Goal: Information Seeking & Learning: Learn about a topic

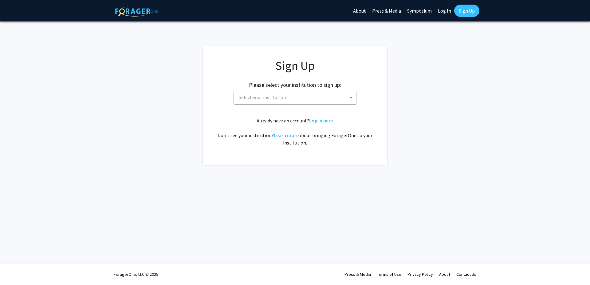
click at [343, 88] on div "Please select your institution to sign up: Baylor University Brandeis Universit…" at bounding box center [294, 90] width 169 height 29
click at [344, 94] on span "Select your institution" at bounding box center [296, 97] width 120 height 13
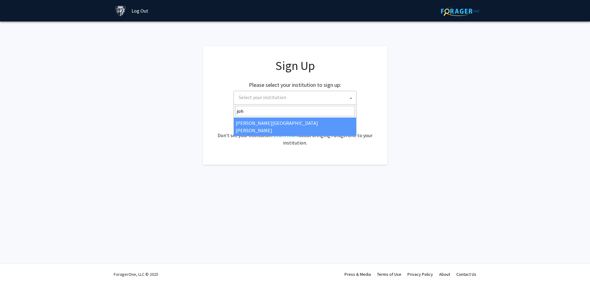
type input "joh"
select select "1"
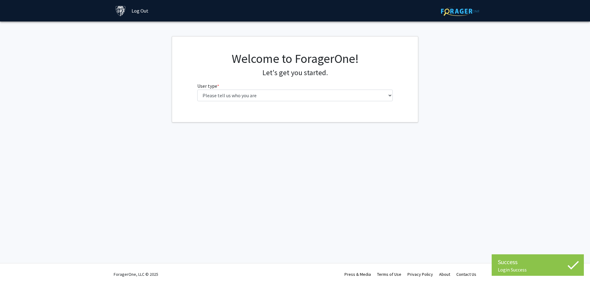
click at [335, 88] on fg-select "User type * required Please tell us who you are Undergraduate Student Master's …" at bounding box center [295, 91] width 196 height 19
click at [335, 93] on select "Please tell us who you are Undergraduate Student Master's Student Doctoral Cand…" at bounding box center [295, 96] width 196 height 12
select select "2: masters"
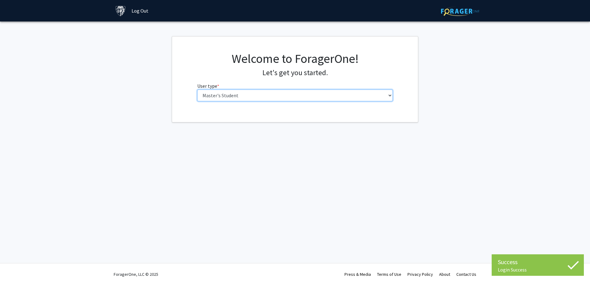
click at [197, 90] on select "Please tell us who you are Undergraduate Student Master's Student Doctoral Cand…" at bounding box center [295, 96] width 196 height 12
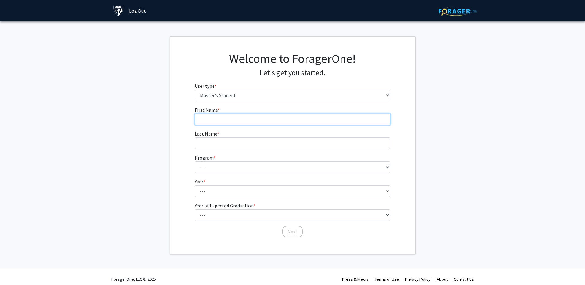
click at [328, 119] on input "First Name * required" at bounding box center [293, 120] width 196 height 12
type input "[PERSON_NAME]"
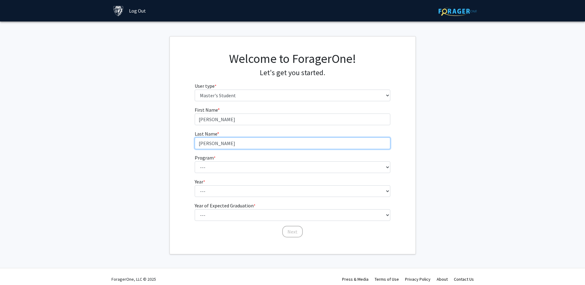
type input "[PERSON_NAME]"
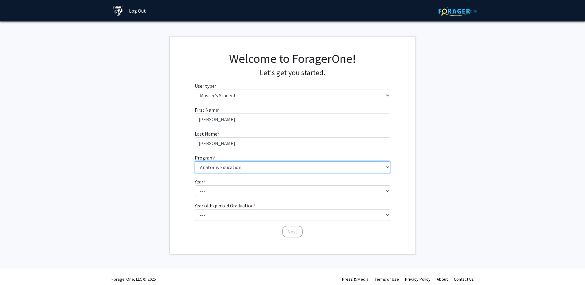
select select "15: 8"
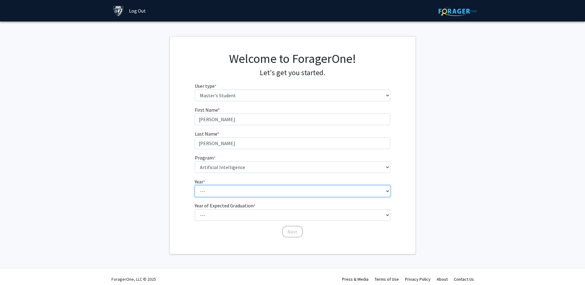
click at [375, 196] on select "--- First Year Second Year" at bounding box center [293, 192] width 196 height 12
select select "1: first_year"
click at [195, 186] on select "--- First Year Second Year" at bounding box center [293, 192] width 196 height 12
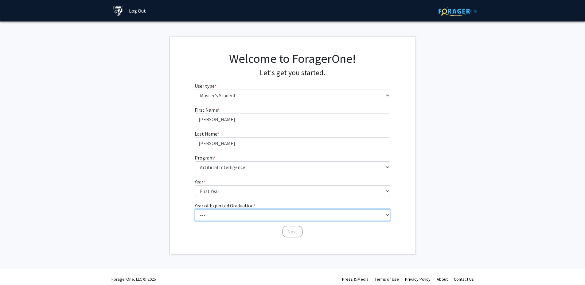
click at [369, 214] on select "--- 2025 2026 2027 2028 2029 2030 2031 2032 2033 2034" at bounding box center [293, 216] width 196 height 12
select select "5: 2029"
click at [195, 210] on select "--- 2025 2026 2027 2028 2029 2030 2031 2032 2033 2034" at bounding box center [293, 216] width 196 height 12
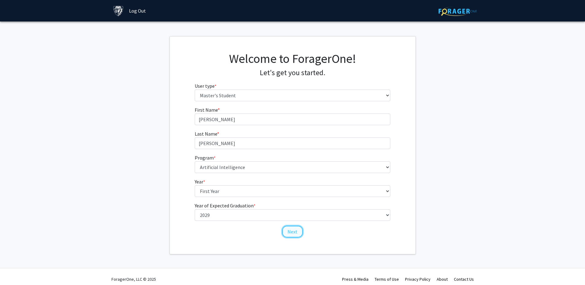
click at [299, 235] on button "Next" at bounding box center [292, 232] width 21 height 12
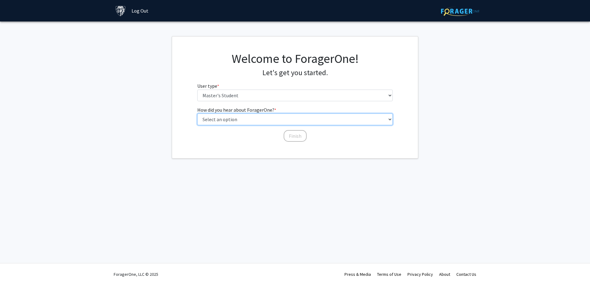
click at [328, 118] on select "Select an option Peer/student recommendation Faculty/staff recommendation Unive…" at bounding box center [295, 120] width 196 height 12
select select "3: university_website"
click at [197, 114] on select "Select an option Peer/student recommendation Faculty/staff recommendation Unive…" at bounding box center [295, 120] width 196 height 12
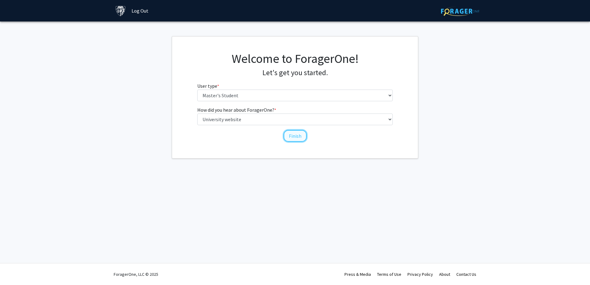
click at [297, 139] on button "Finish" at bounding box center [295, 136] width 23 height 12
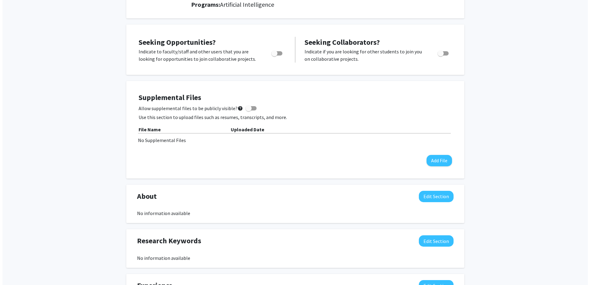
scroll to position [92, 0]
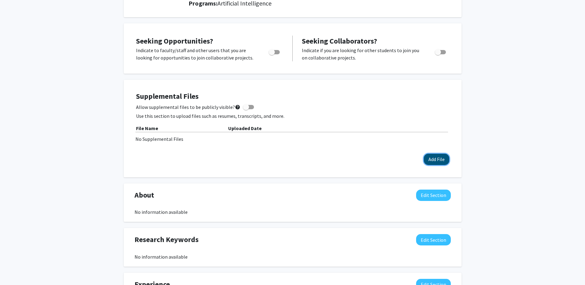
click at [442, 160] on button "Add File" at bounding box center [436, 159] width 25 height 11
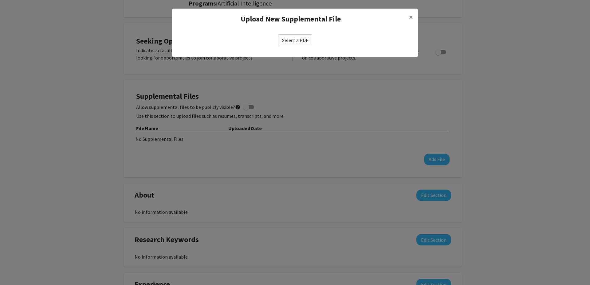
click at [307, 43] on label "Select a PDF" at bounding box center [295, 40] width 34 height 12
click at [0, 0] on input "Select a PDF" at bounding box center [0, 0] width 0 height 0
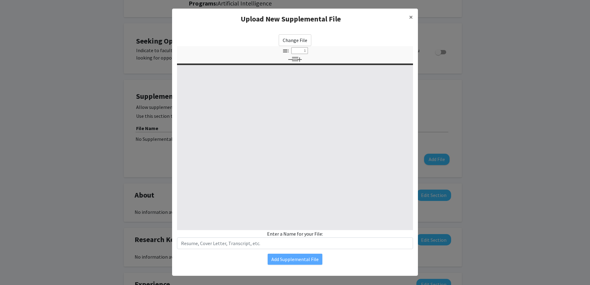
select select "custom"
type input "0"
select select "custom"
type input "1"
select select "auto"
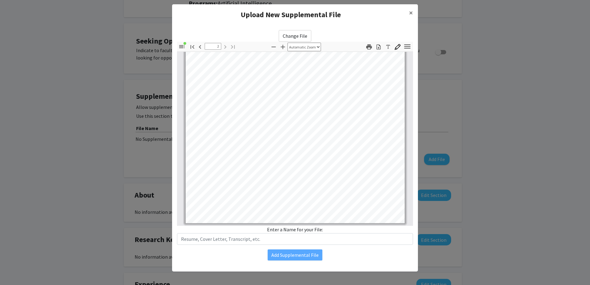
scroll to position [6, 0]
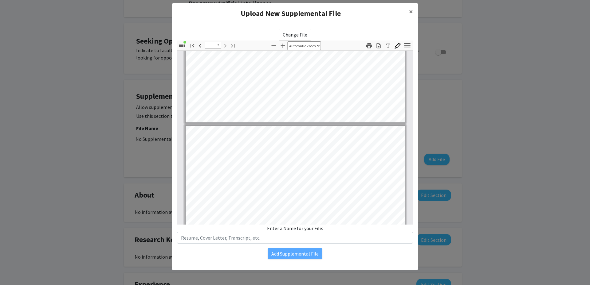
type input "1"
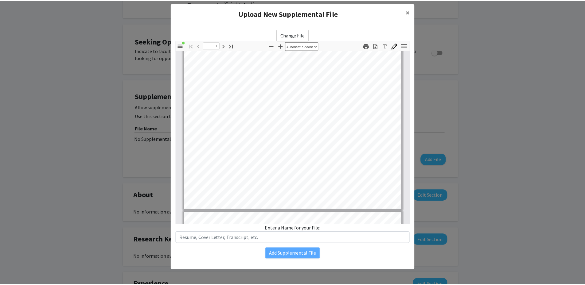
scroll to position [125, 0]
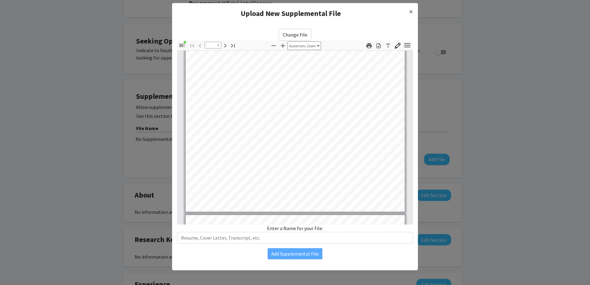
click at [335, 256] on div "Add Supplemental File" at bounding box center [295, 254] width 236 height 11
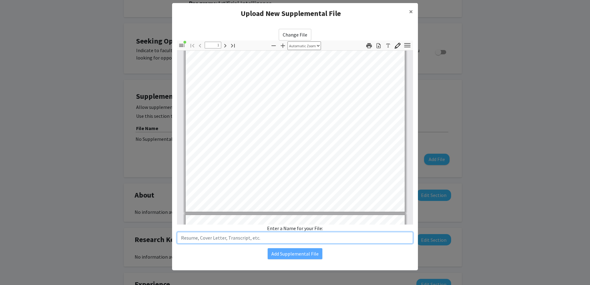
click at [340, 237] on input "text" at bounding box center [295, 238] width 236 height 12
type input "Resume"
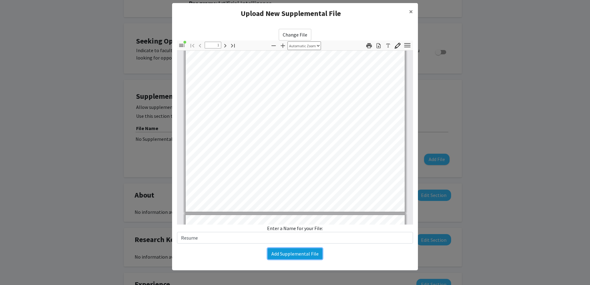
click at [303, 251] on button "Add Supplemental File" at bounding box center [295, 254] width 55 height 11
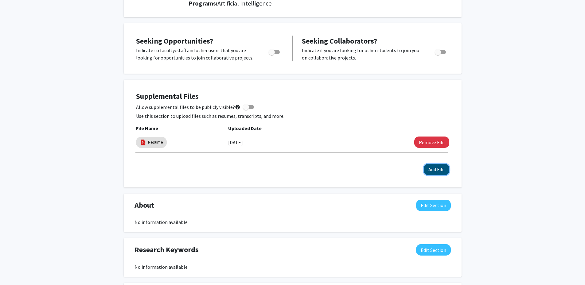
click at [440, 169] on button "Add File" at bounding box center [436, 169] width 25 height 11
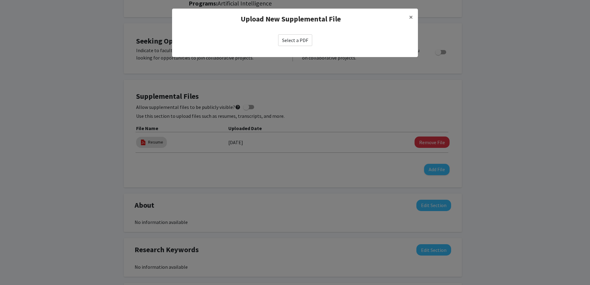
click at [306, 35] on label "Select a PDF" at bounding box center [295, 40] width 34 height 12
click at [0, 0] on input "Select a PDF" at bounding box center [0, 0] width 0 height 0
click at [410, 16] on span "×" at bounding box center [411, 17] width 4 height 10
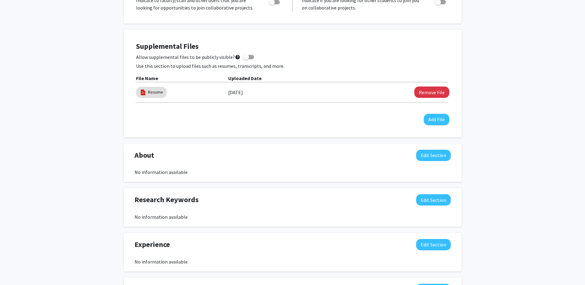
scroll to position [184, 0]
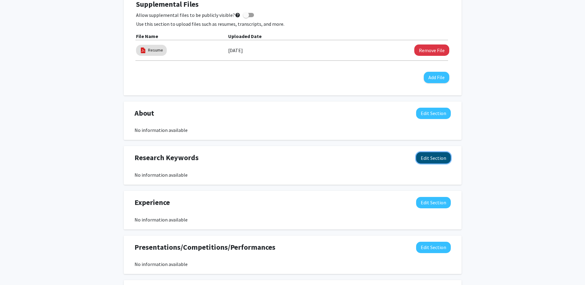
click at [431, 157] on button "Edit Section" at bounding box center [433, 157] width 35 height 11
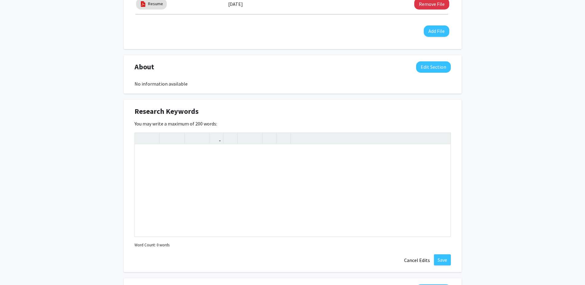
scroll to position [307, 0]
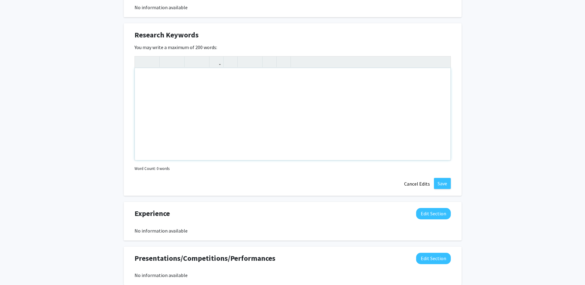
click at [282, 104] on div "Note to users with screen readers: Please deactivate our accessibility plugin f…" at bounding box center [293, 114] width 316 height 92
type textarea "Interested in research on Data&nbsp;"
click at [421, 188] on button "Cancel Edits" at bounding box center [417, 184] width 34 height 12
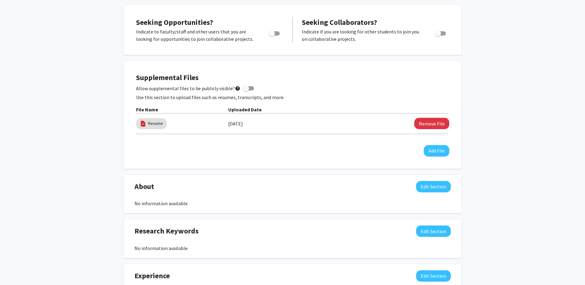
scroll to position [0, 0]
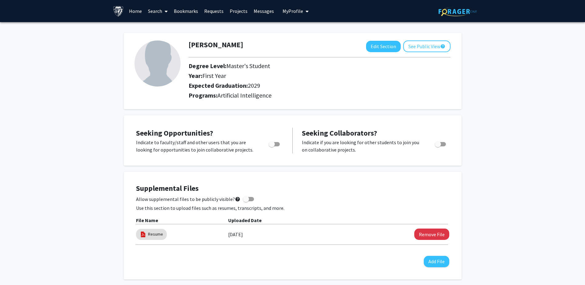
click at [161, 12] on link "Search" at bounding box center [158, 11] width 26 height 22
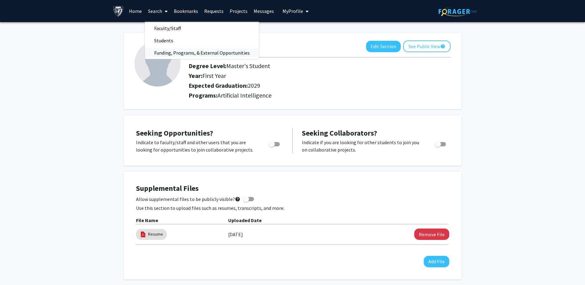
click at [208, 55] on span "Funding, Programs, & External Opportunities" at bounding box center [202, 53] width 114 height 12
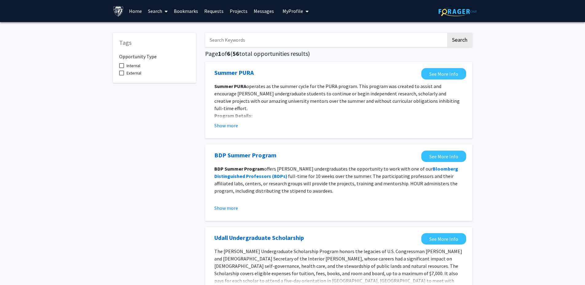
click at [259, 45] on input "Search Keywords" at bounding box center [325, 40] width 241 height 14
drag, startPoint x: 259, startPoint y: 45, endPoint x: 190, endPoint y: 43, distance: 69.5
type input "AI"
click at [447, 33] on button "Search" at bounding box center [459, 40] width 25 height 14
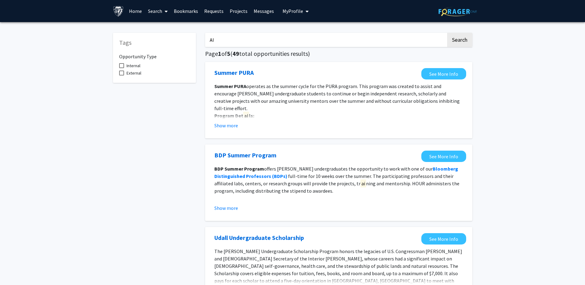
click at [245, 14] on link "Projects" at bounding box center [239, 11] width 24 height 22
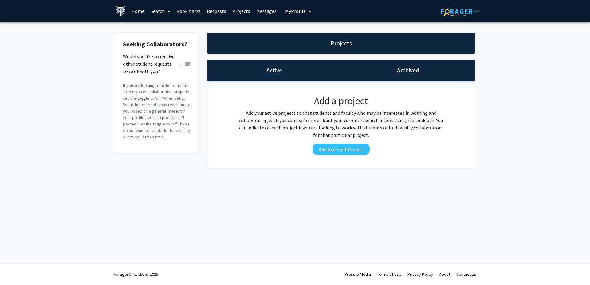
click at [161, 11] on link "Search" at bounding box center [160, 11] width 26 height 22
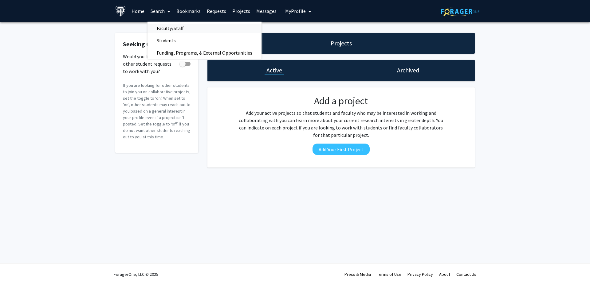
click at [178, 29] on span "Faculty/Staff" at bounding box center [169, 28] width 45 height 12
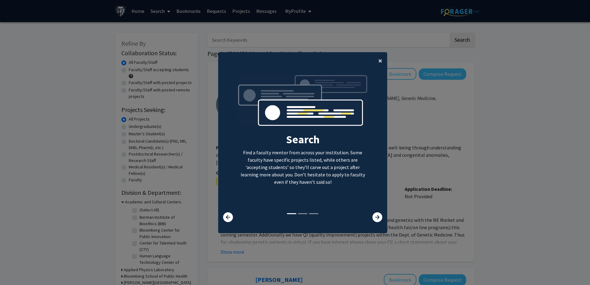
click at [375, 63] on button "×" at bounding box center [380, 60] width 14 height 17
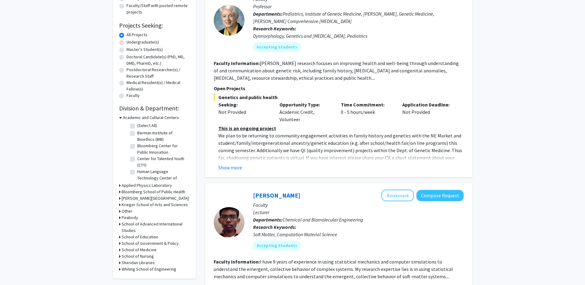
scroll to position [31, 0]
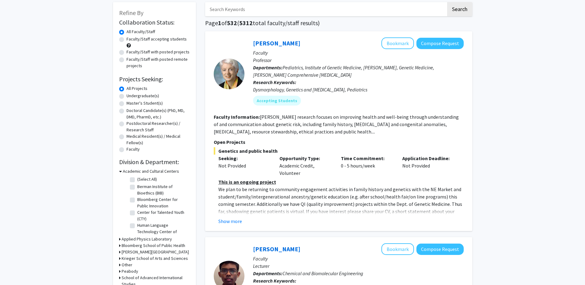
click at [119, 173] on icon at bounding box center [120, 171] width 3 height 6
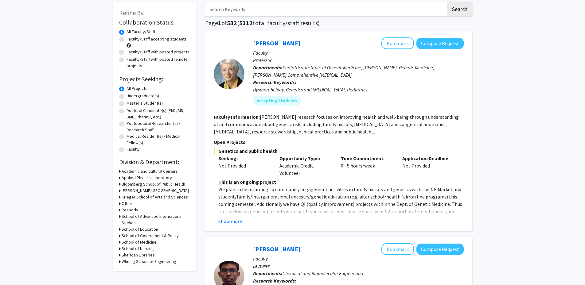
click at [168, 261] on h3 "Whiting School of Engineering" at bounding box center [149, 262] width 55 height 6
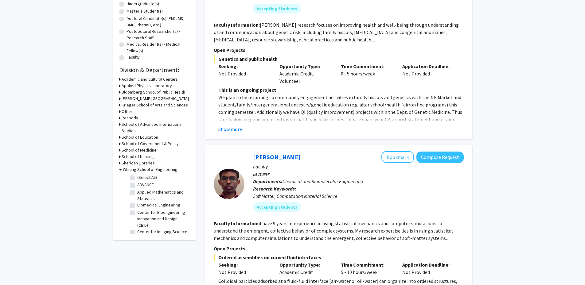
scroll to position [92, 0]
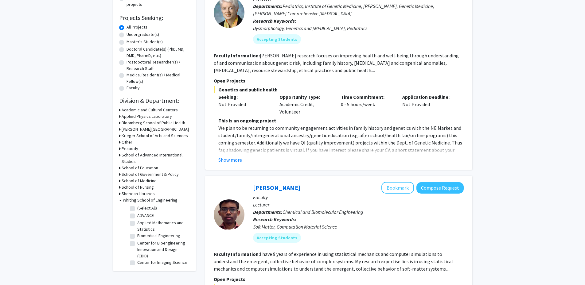
click at [137, 208] on label "(Select All)" at bounding box center [147, 208] width 20 height 6
click at [137, 208] on input "(Select All)" at bounding box center [139, 207] width 4 height 4
checkbox input "true"
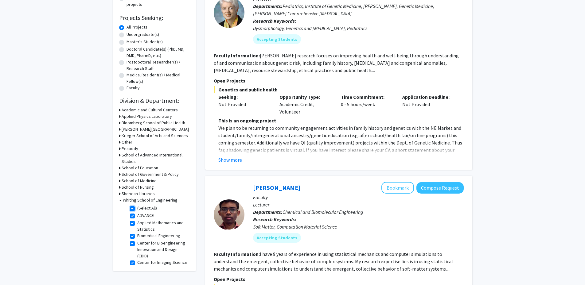
checkbox input "true"
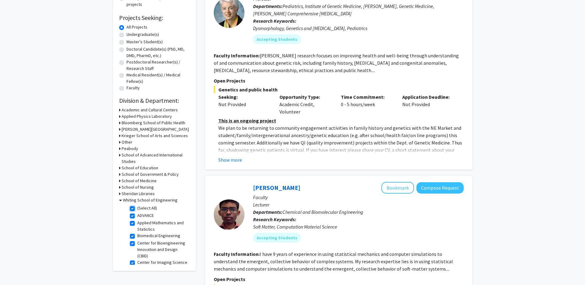
checkbox input "true"
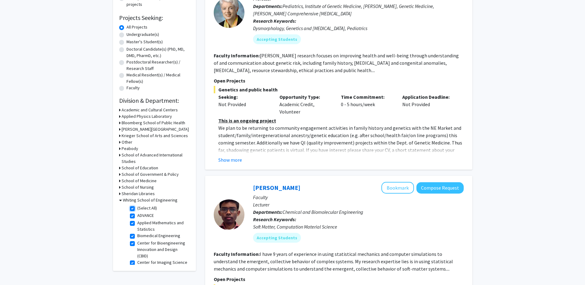
checkbox input "true"
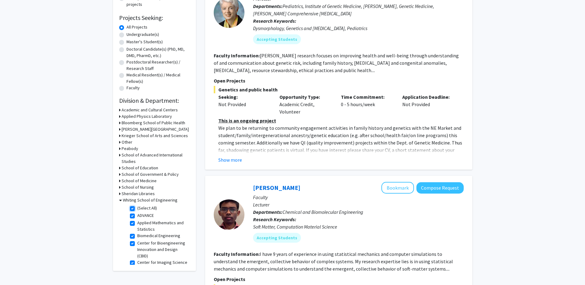
checkbox input "true"
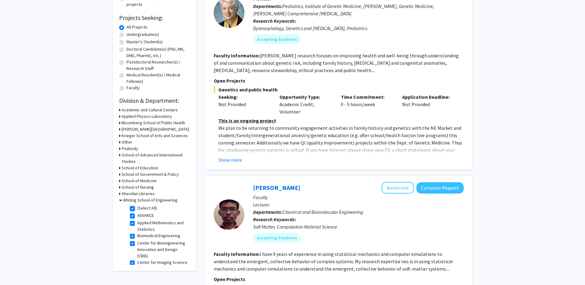
checkbox input "true"
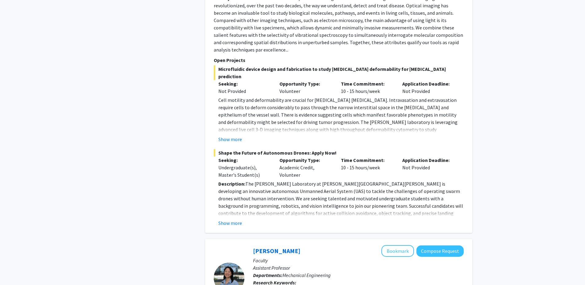
scroll to position [614, 0]
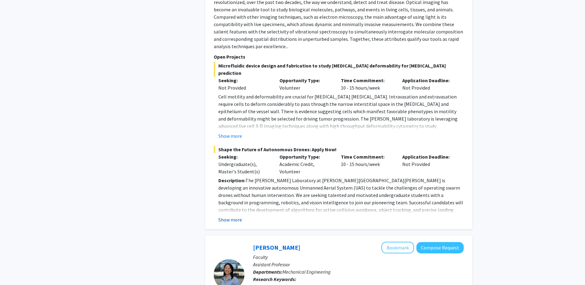
click at [230, 216] on button "Show more" at bounding box center [230, 219] width 24 height 7
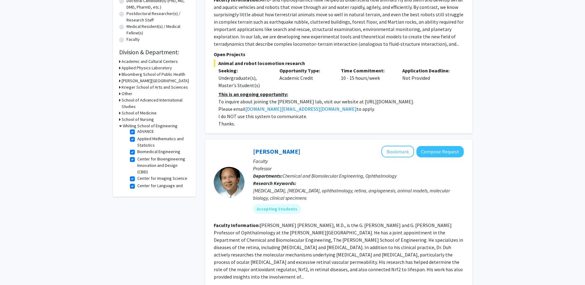
scroll to position [0, 0]
click at [137, 134] on label "(Select All)" at bounding box center [147, 134] width 20 height 6
click at [137, 134] on input "(Select All)" at bounding box center [139, 133] width 4 height 4
checkbox input "false"
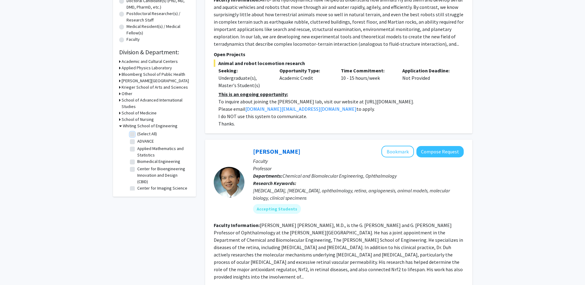
checkbox input "false"
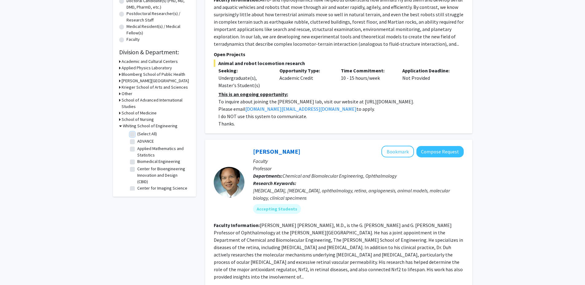
checkbox input "false"
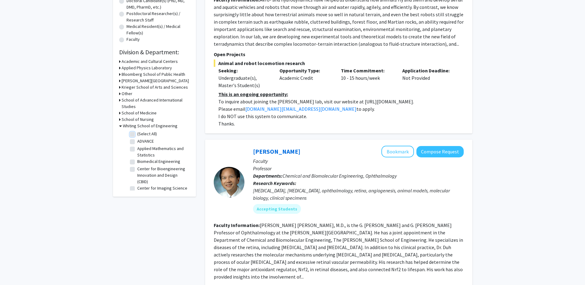
checkbox input "false"
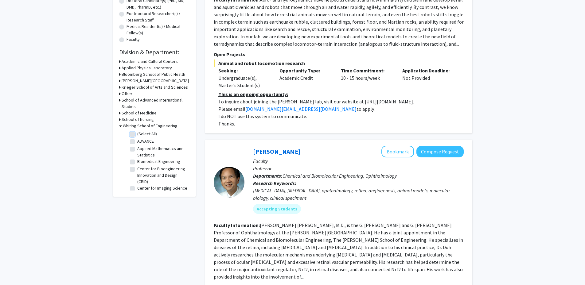
checkbox input "false"
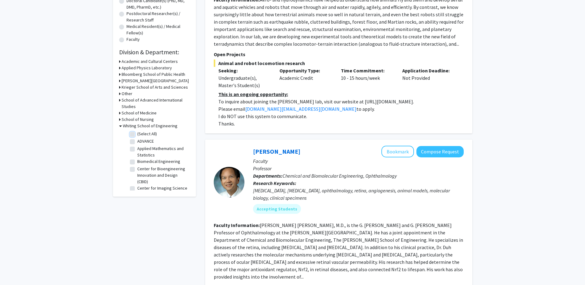
checkbox input "false"
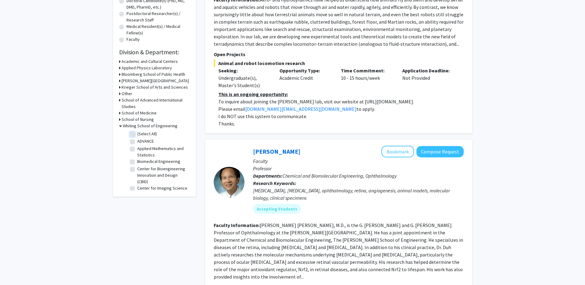
checkbox input "false"
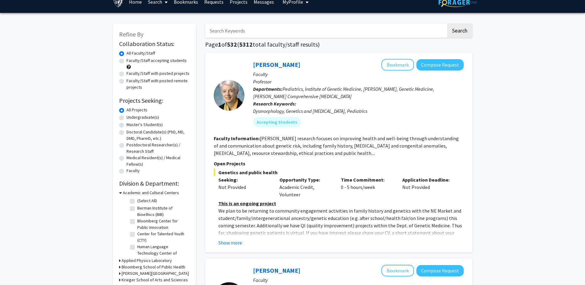
scroll to position [123, 0]
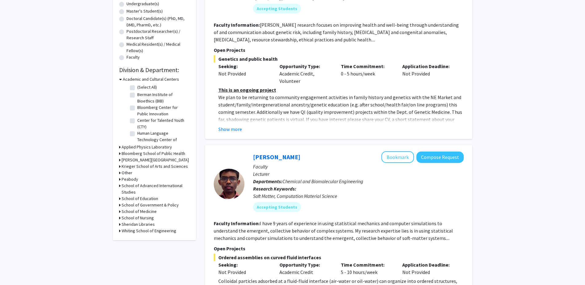
click at [145, 229] on h3 "Whiting School of Engineering" at bounding box center [149, 231] width 55 height 6
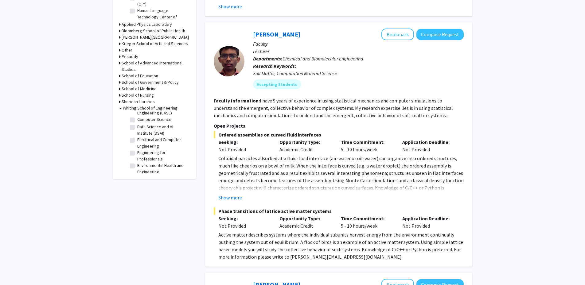
click at [163, 123] on label "Computer Science" at bounding box center [154, 119] width 34 height 6
click at [141, 120] on input "Computer Science" at bounding box center [139, 118] width 4 height 4
checkbox input "true"
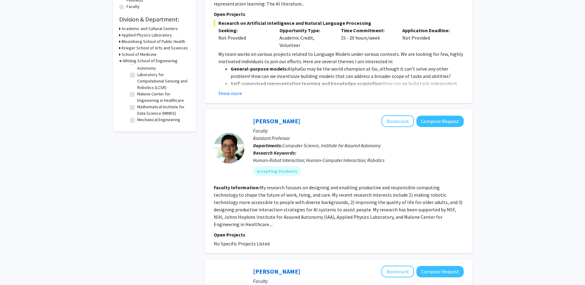
scroll to position [184, 0]
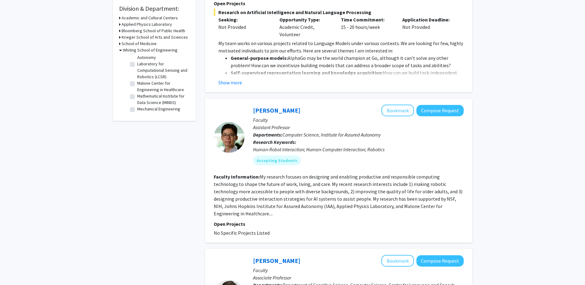
click at [162, 98] on label "Mathematical Institute for Data Science (MINDS)" at bounding box center [162, 99] width 51 height 13
click at [141, 97] on input "Mathematical Institute for Data Science (MINDS)" at bounding box center [139, 95] width 4 height 4
checkbox input "true"
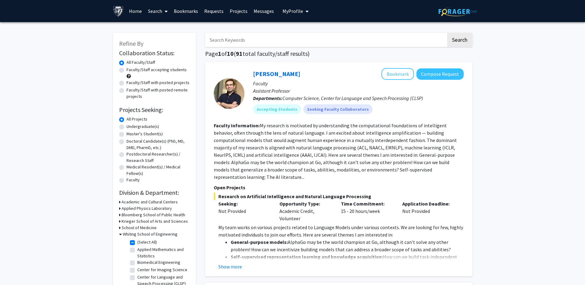
click at [368, 166] on section "Faculty Information: My research is motivated by understanding the computationa…" at bounding box center [339, 151] width 250 height 59
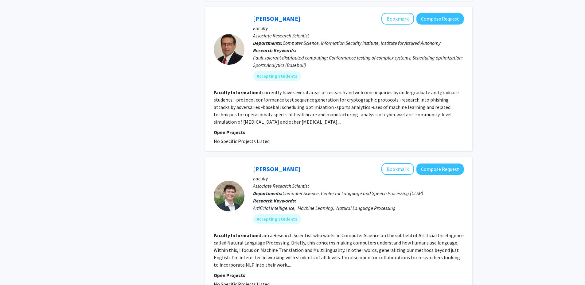
scroll to position [1413, 0]
